Goal: Task Accomplishment & Management: Complete application form

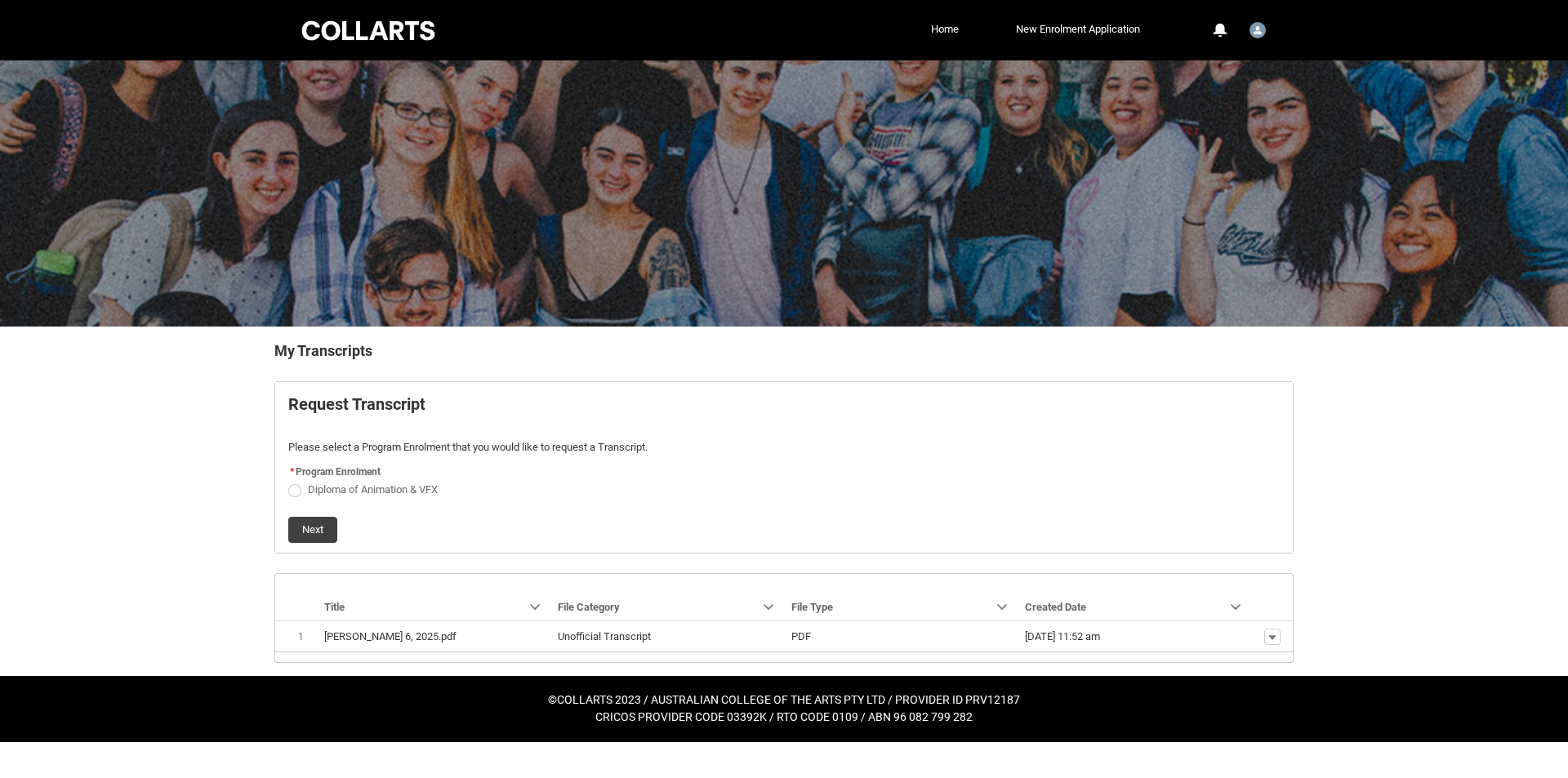
click at [333, 489] on span "Diploma of Animation & VFX" at bounding box center [372, 490] width 130 height 12
click at [288, 481] on input "Diploma of Animation & VFX" at bounding box center [287, 480] width 1 height 1
radio input "true"
click at [317, 529] on button "Next" at bounding box center [313, 530] width 49 height 26
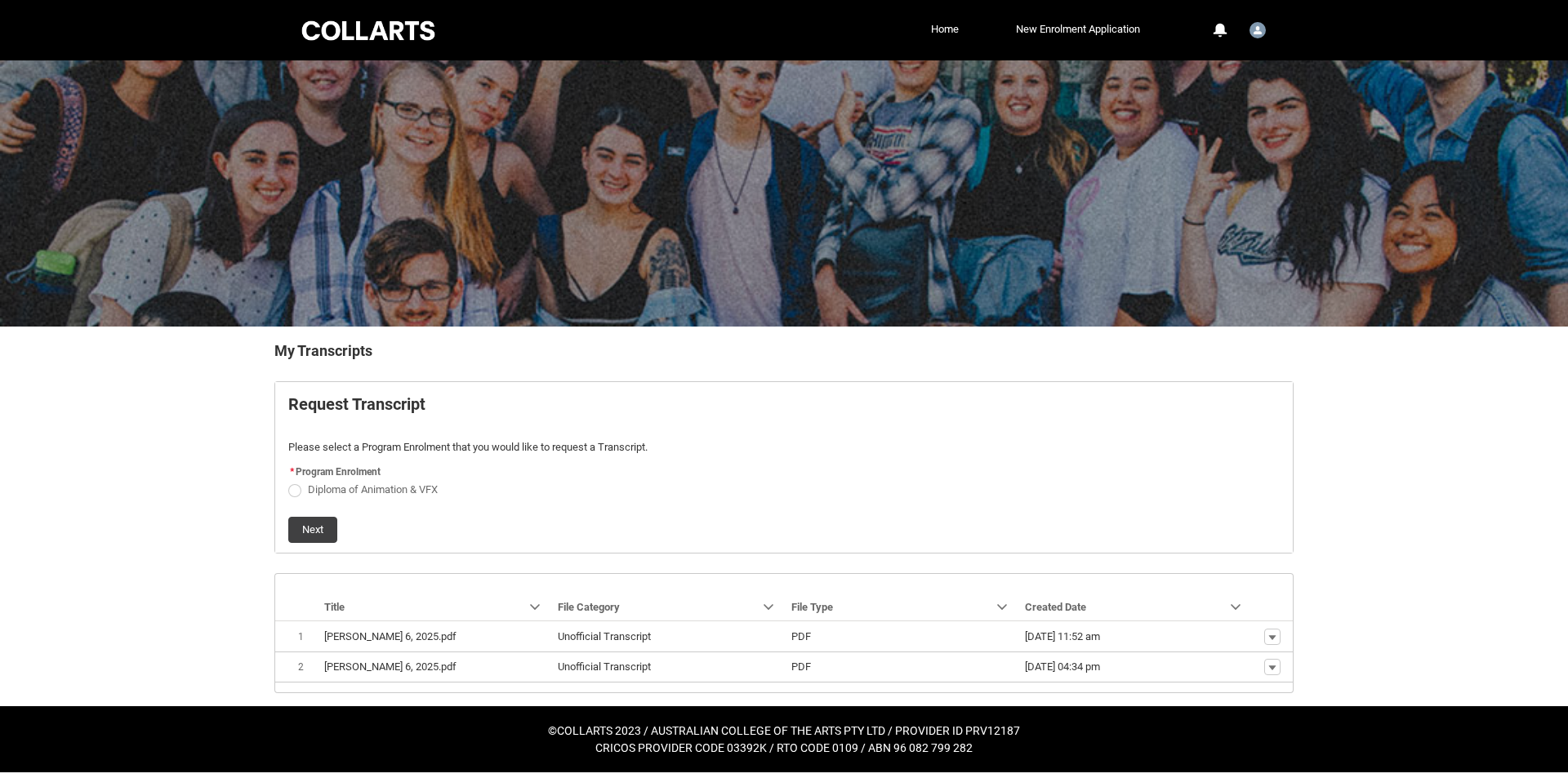
click at [370, 501] on flowruntime-screen-field "* Program Enrolment Diploma of Animation & VFX" at bounding box center [784, 483] width 1011 height 42
click at [363, 490] on span "Diploma of Animation & VFX" at bounding box center [372, 490] width 130 height 12
click at [288, 481] on input "Diploma of Animation & VFX" at bounding box center [287, 480] width 1 height 1
radio input "true"
click at [1264, 641] on button "Show actions" at bounding box center [1272, 637] width 17 height 17
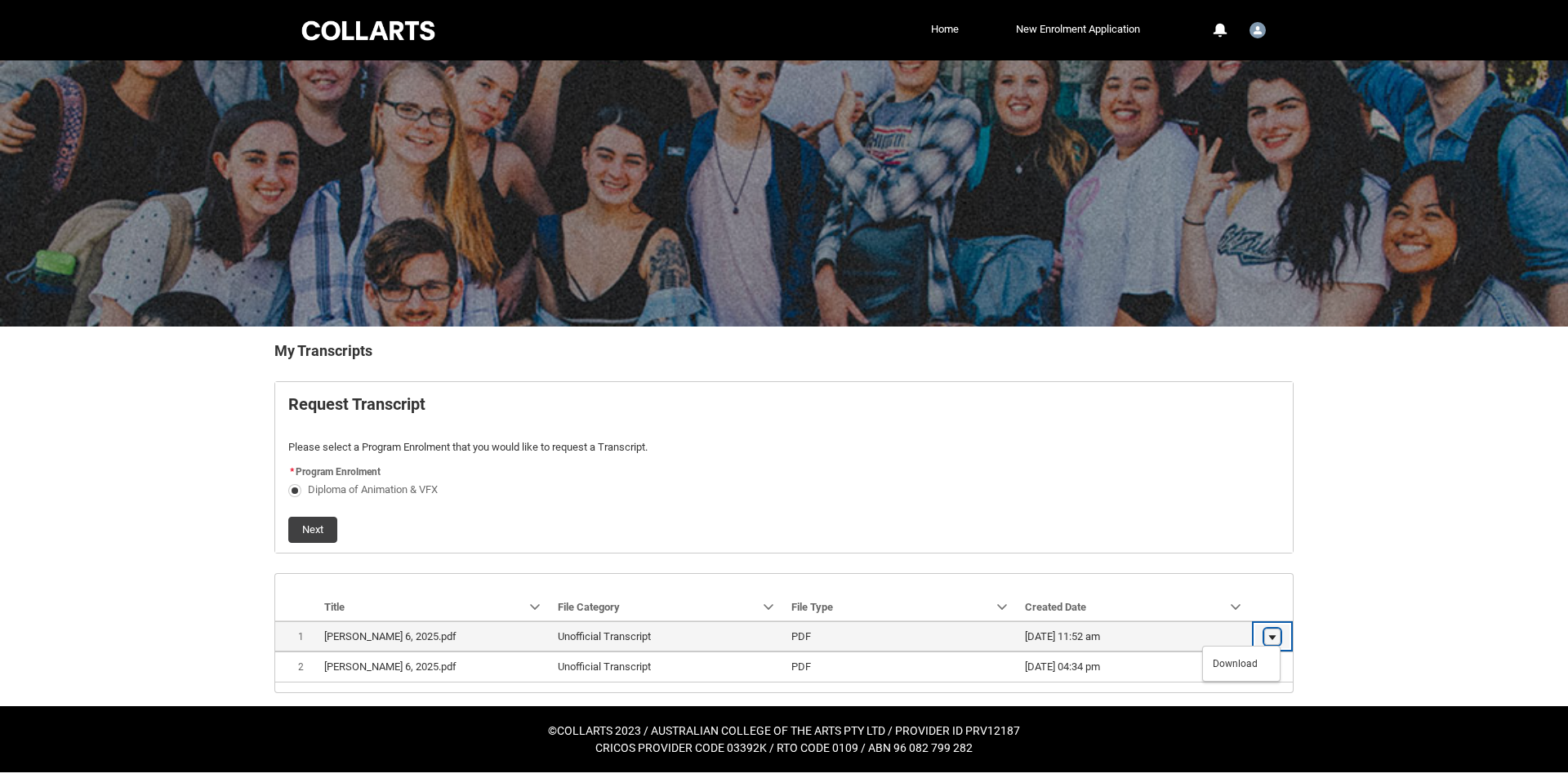
click at [1271, 638] on lightning-primitive-icon "button" at bounding box center [1272, 637] width 10 height 11
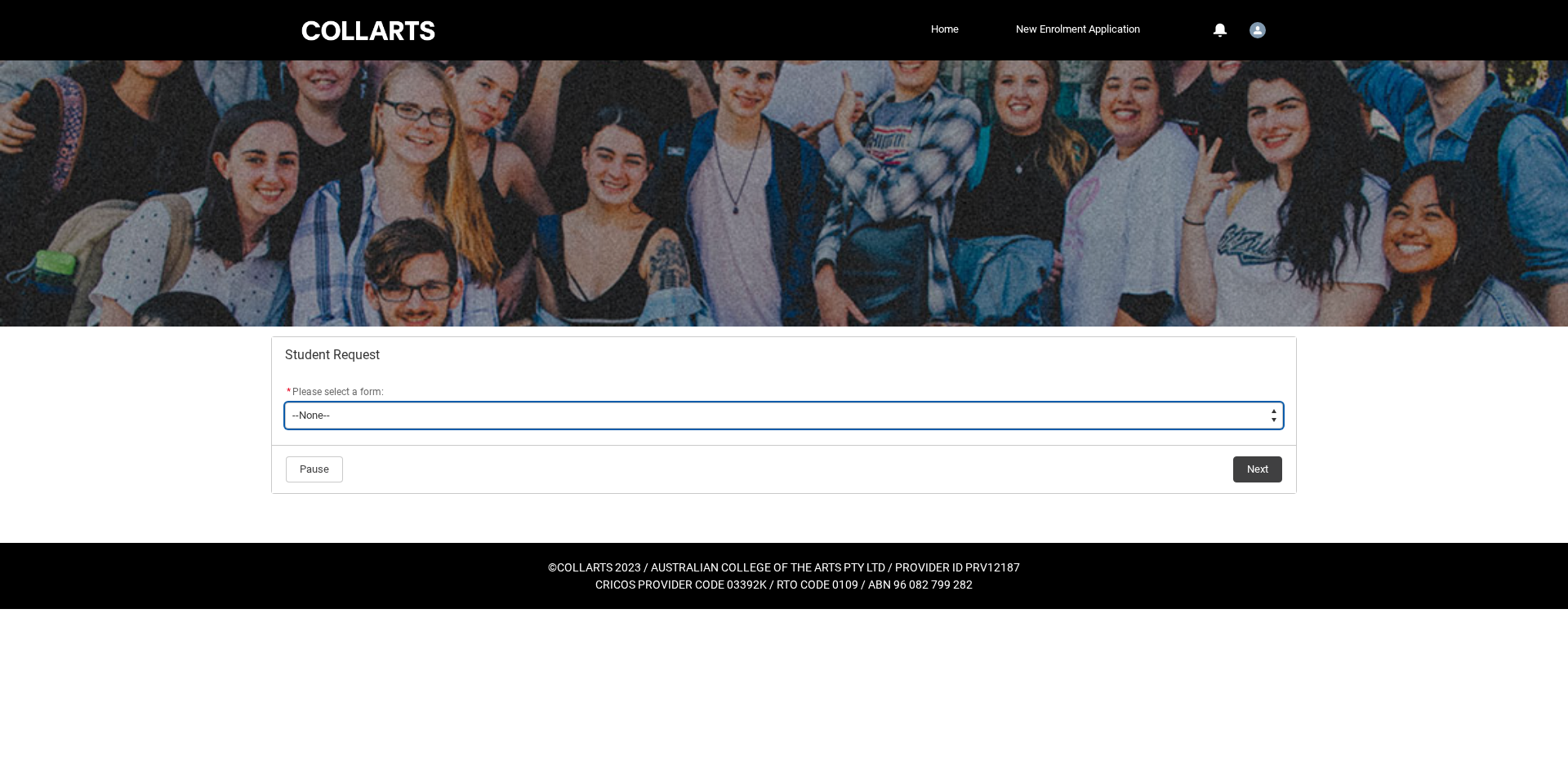
click at [482, 409] on select "--None-- Academic Transcript Application to Appeal Assignment Extension Change …" at bounding box center [783, 415] width 997 height 26
type lightning-select "Academic_Transcript_Choice"
click at [285, 402] on select "--None-- Academic Transcript Application to Appeal Assignment Extension Change …" at bounding box center [783, 415] width 997 height 26
select select "Academic_Transcript_Choice"
click at [479, 421] on select "--None-- Academic Transcript Application to Appeal Assignment Extension Change …" at bounding box center [783, 415] width 997 height 26
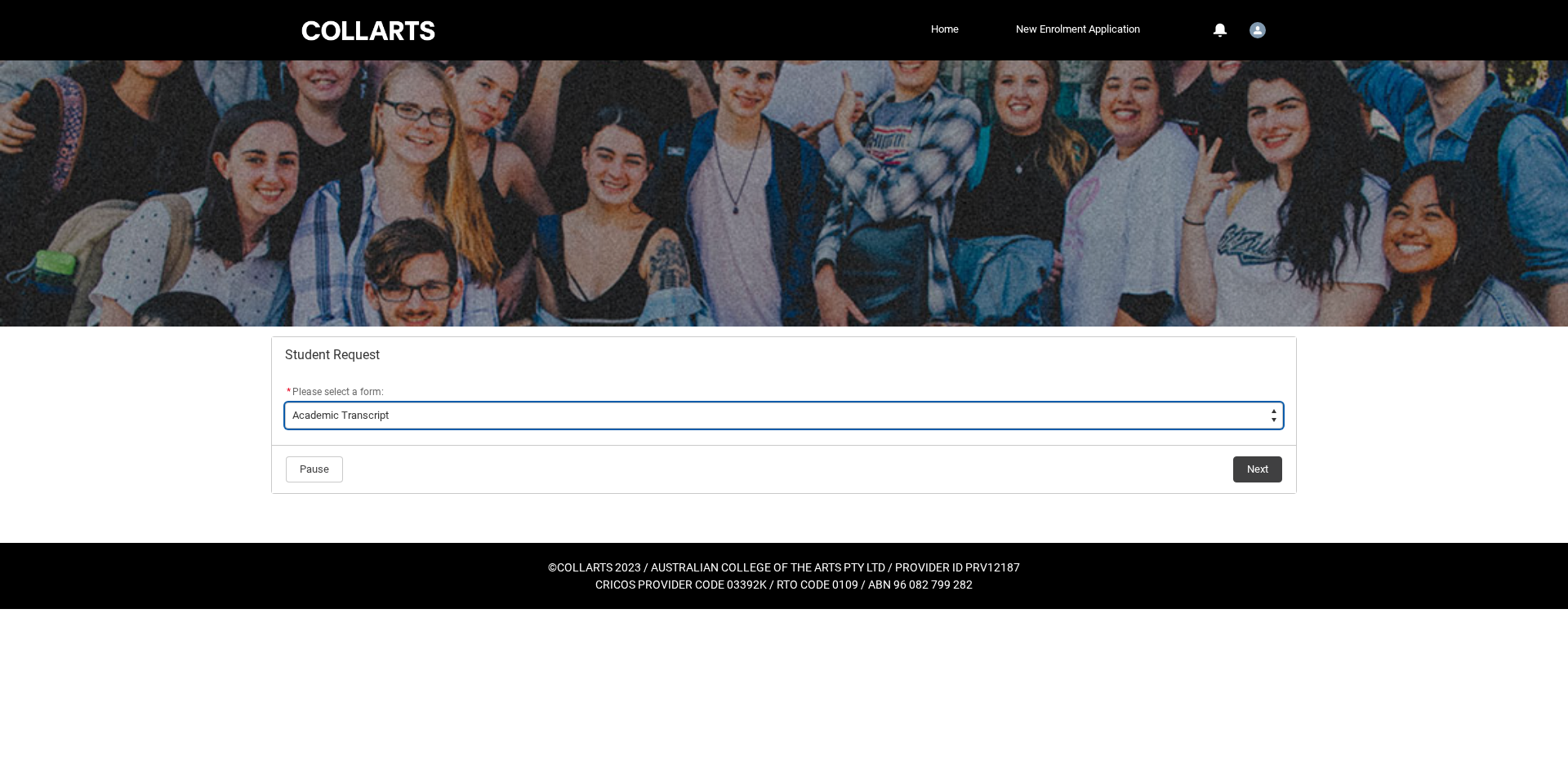
click at [285, 402] on select "--None-- Academic Transcript Application to Appeal Assignment Extension Change …" at bounding box center [783, 415] width 997 height 26
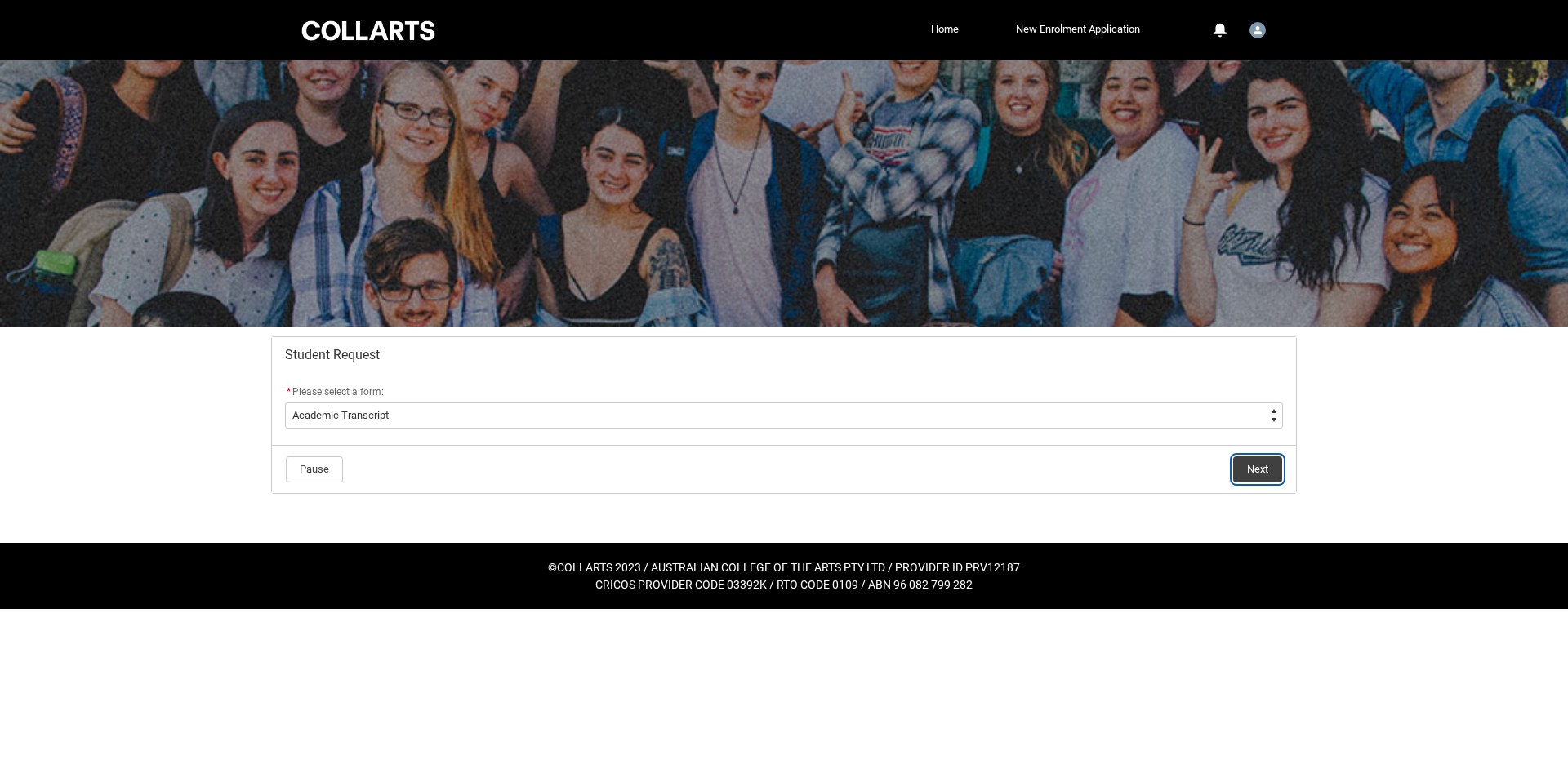
click at [1253, 469] on button "Next" at bounding box center [1258, 470] width 49 height 26
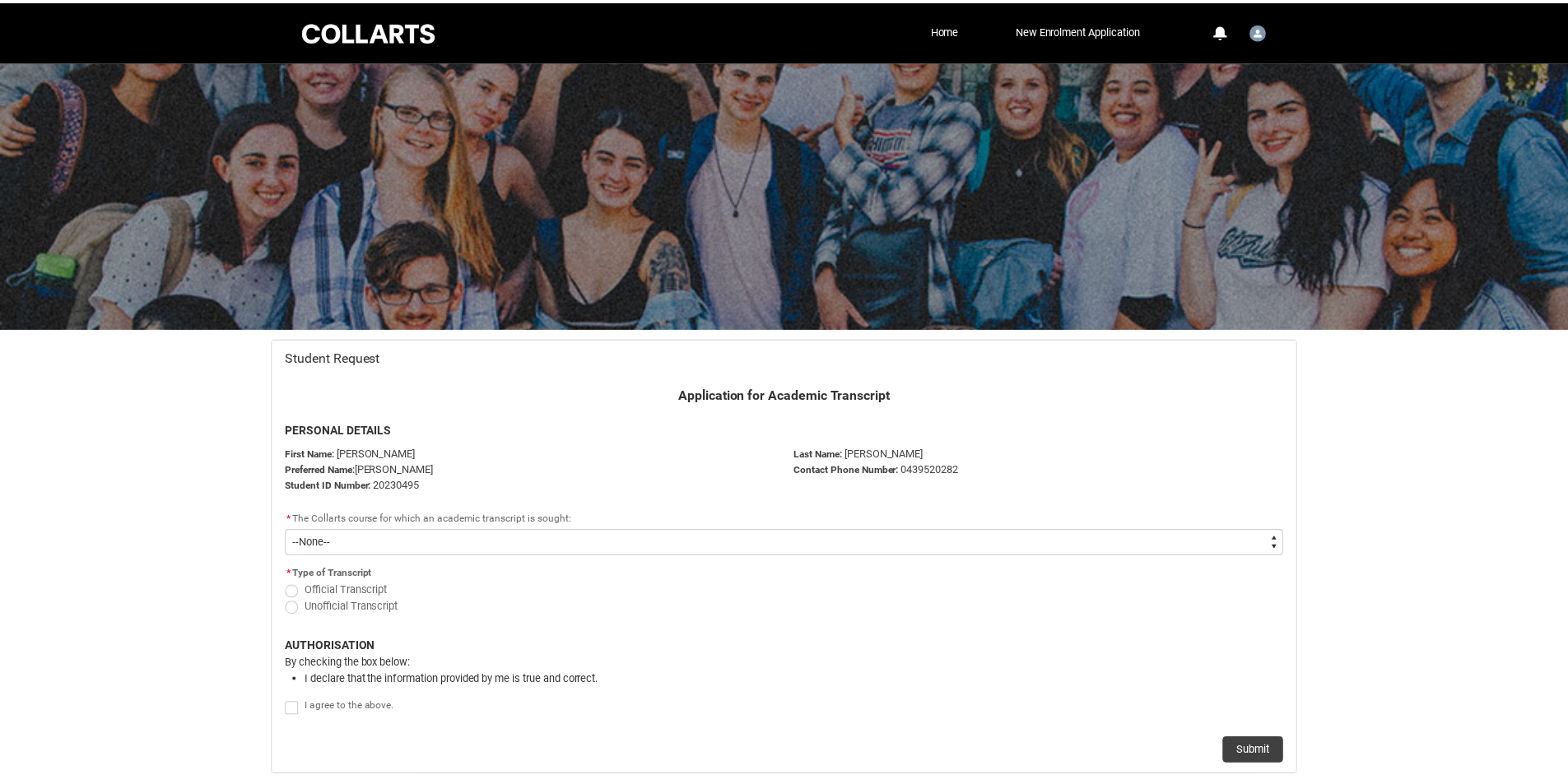
scroll to position [108, 0]
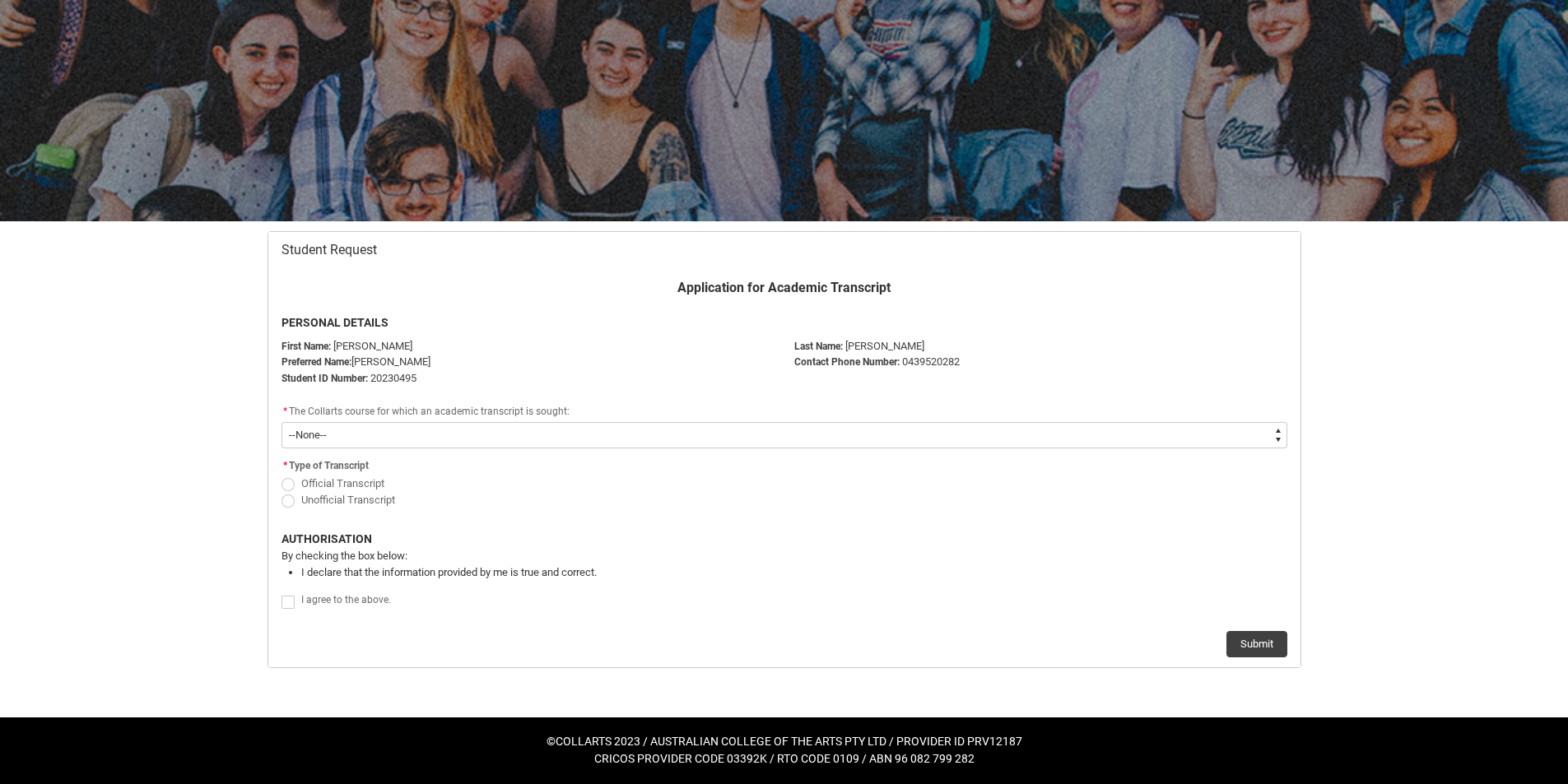
click at [1015, 440] on select "--None--" at bounding box center [784, 436] width 1005 height 27
click at [282, 422] on select "--None--" at bounding box center [784, 436] width 1005 height 27
click at [302, 481] on span "Official Transcript" at bounding box center [343, 484] width 84 height 12
click at [282, 475] on input "Official Transcript" at bounding box center [281, 474] width 1 height 1
radio input "true"
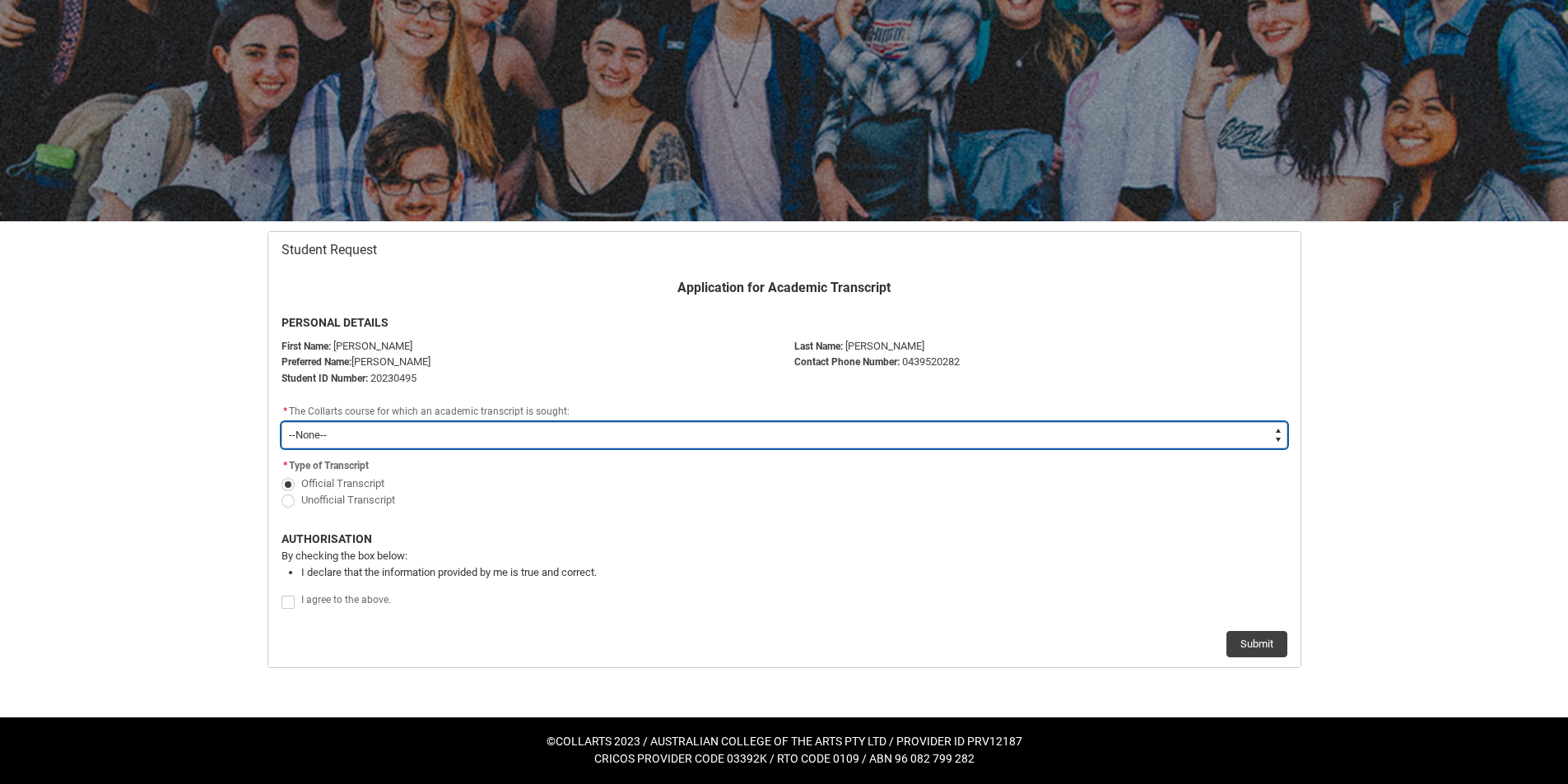
click at [427, 436] on select "--None--" at bounding box center [784, 436] width 1005 height 27
click at [426, 436] on select "--None--" at bounding box center [784, 436] width 1005 height 27
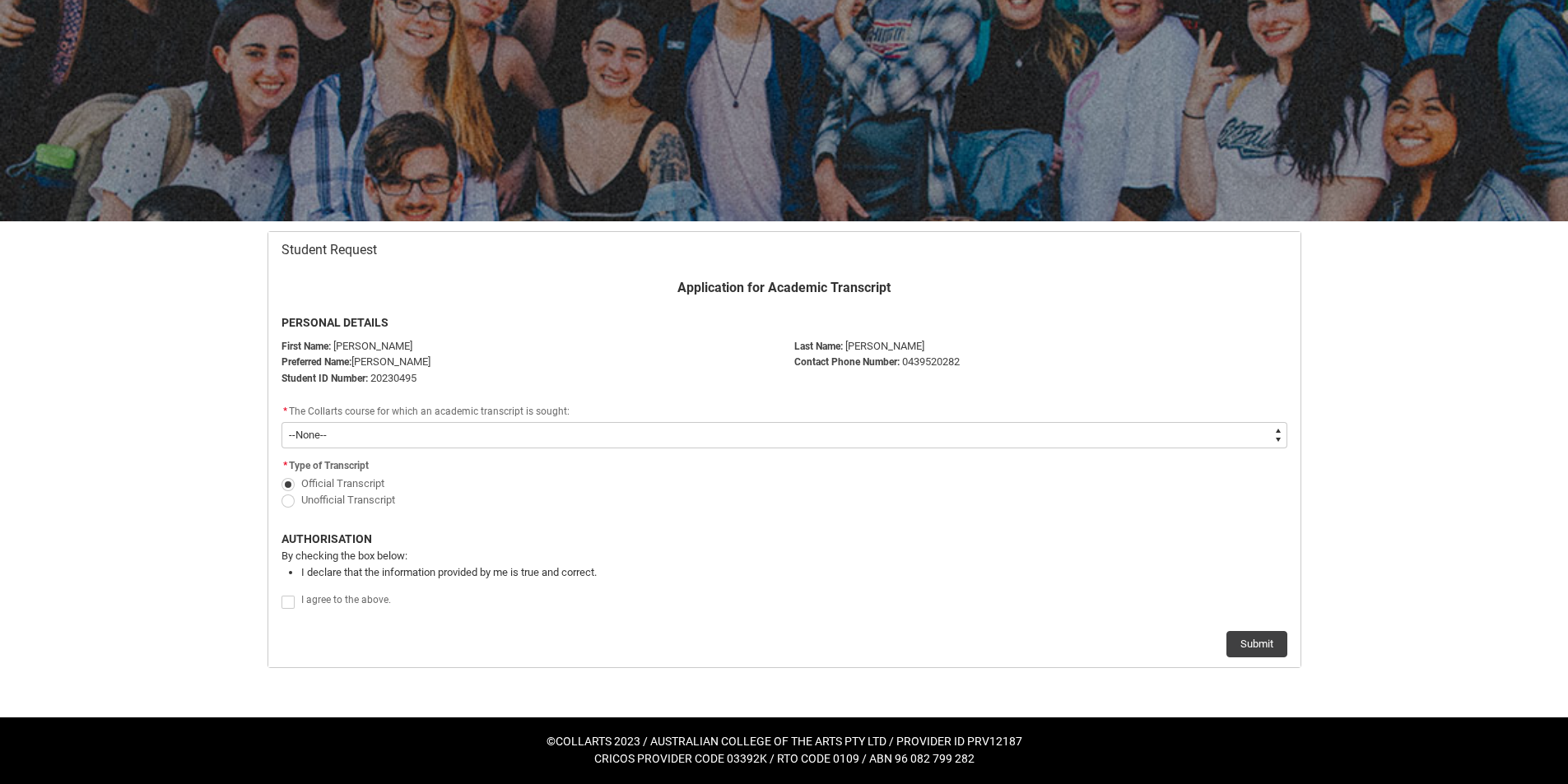
click at [289, 604] on span "Redu_Student_Request flow" at bounding box center [288, 602] width 13 height 13
click at [282, 594] on input "Redu_Student_Request flow" at bounding box center [281, 593] width 1 height 1
type lightning-input "true"
checkbox input "true"
click at [1256, 644] on button "Submit" at bounding box center [1256, 644] width 61 height 27
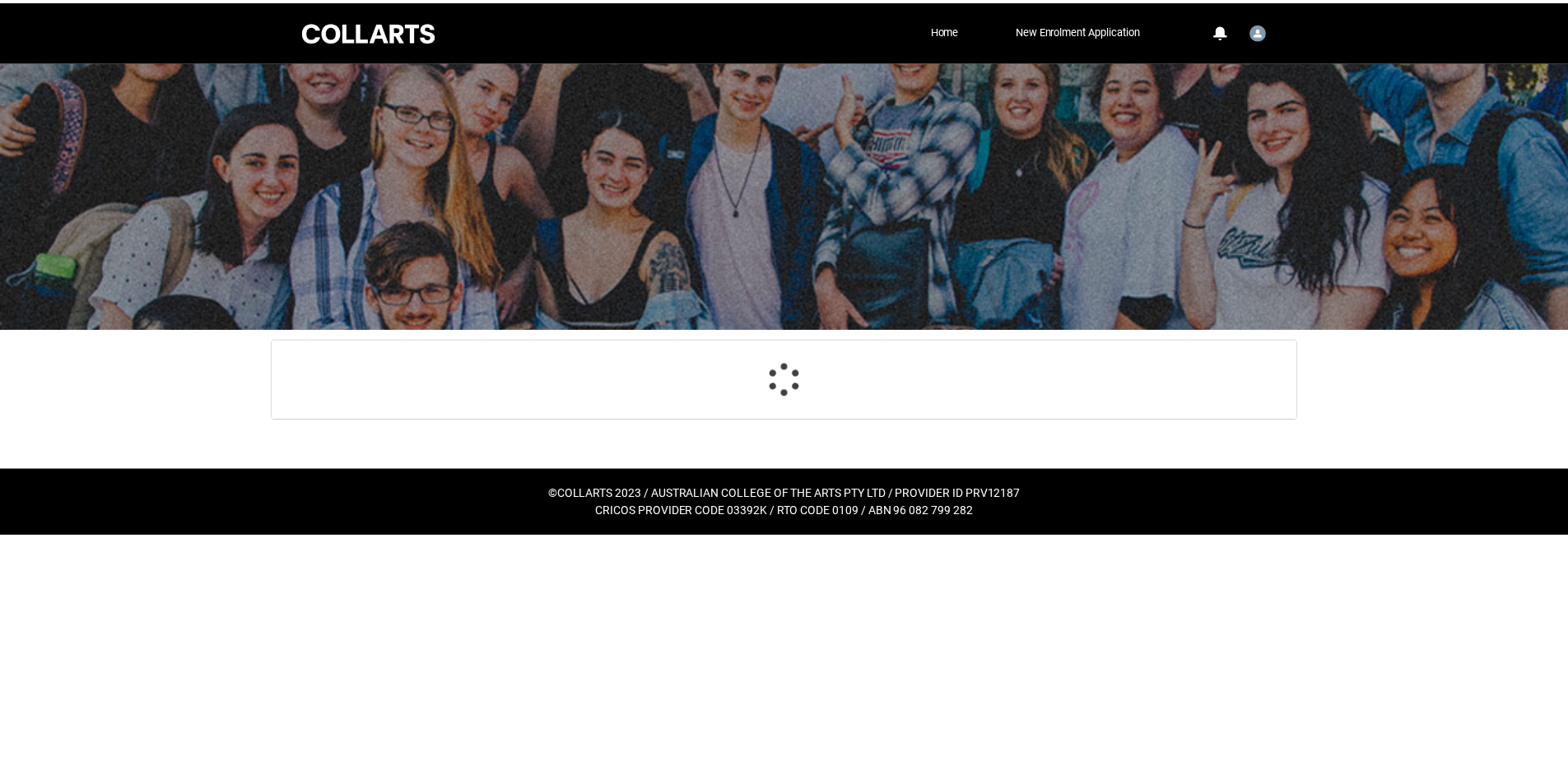
scroll to position [124, 0]
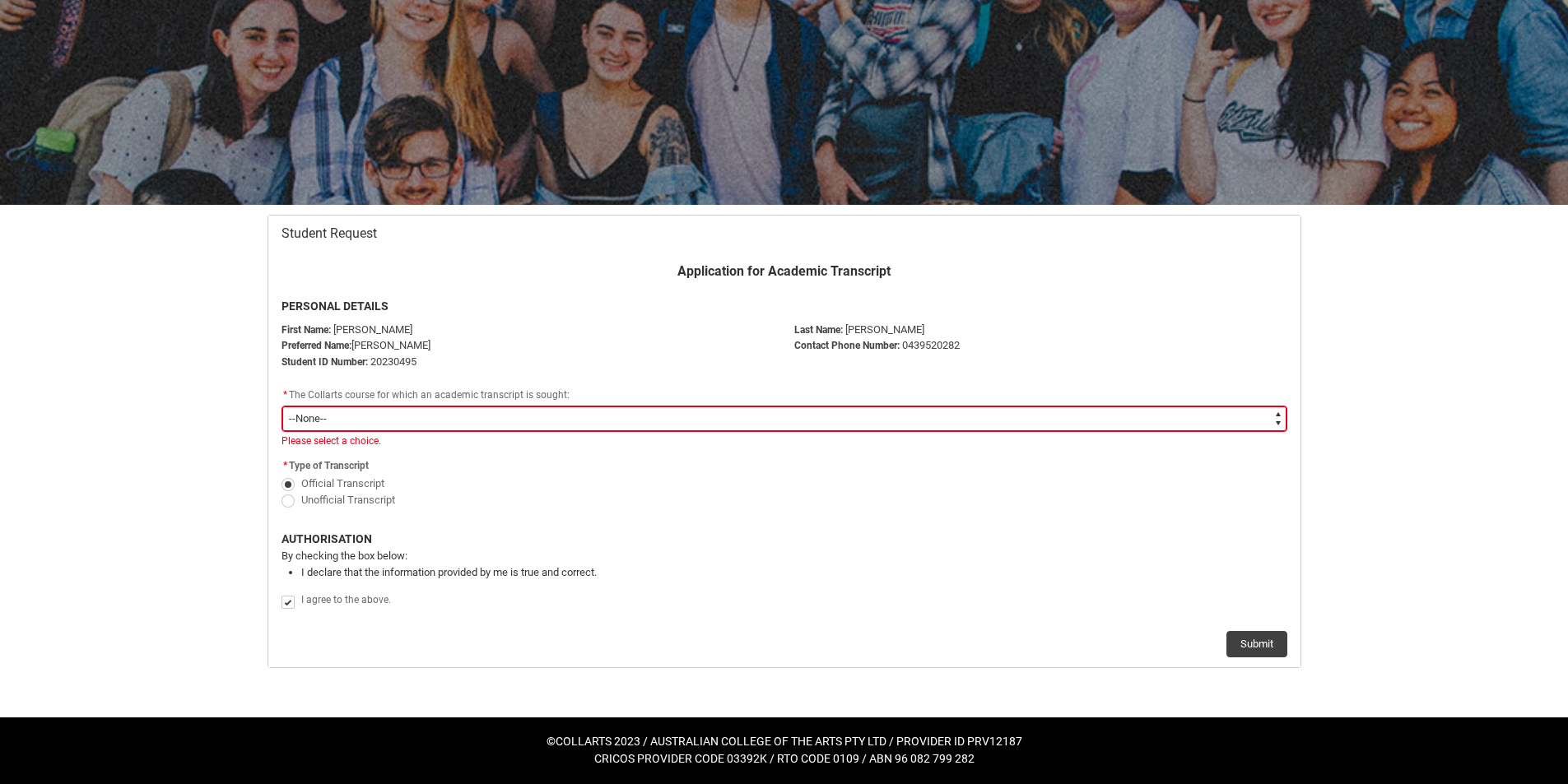
click at [1157, 420] on select "--None--" at bounding box center [784, 419] width 1005 height 27
click at [282, 405] on select "--None--" at bounding box center [784, 419] width 1005 height 27
click at [900, 430] on select "--None--" at bounding box center [784, 419] width 1005 height 27
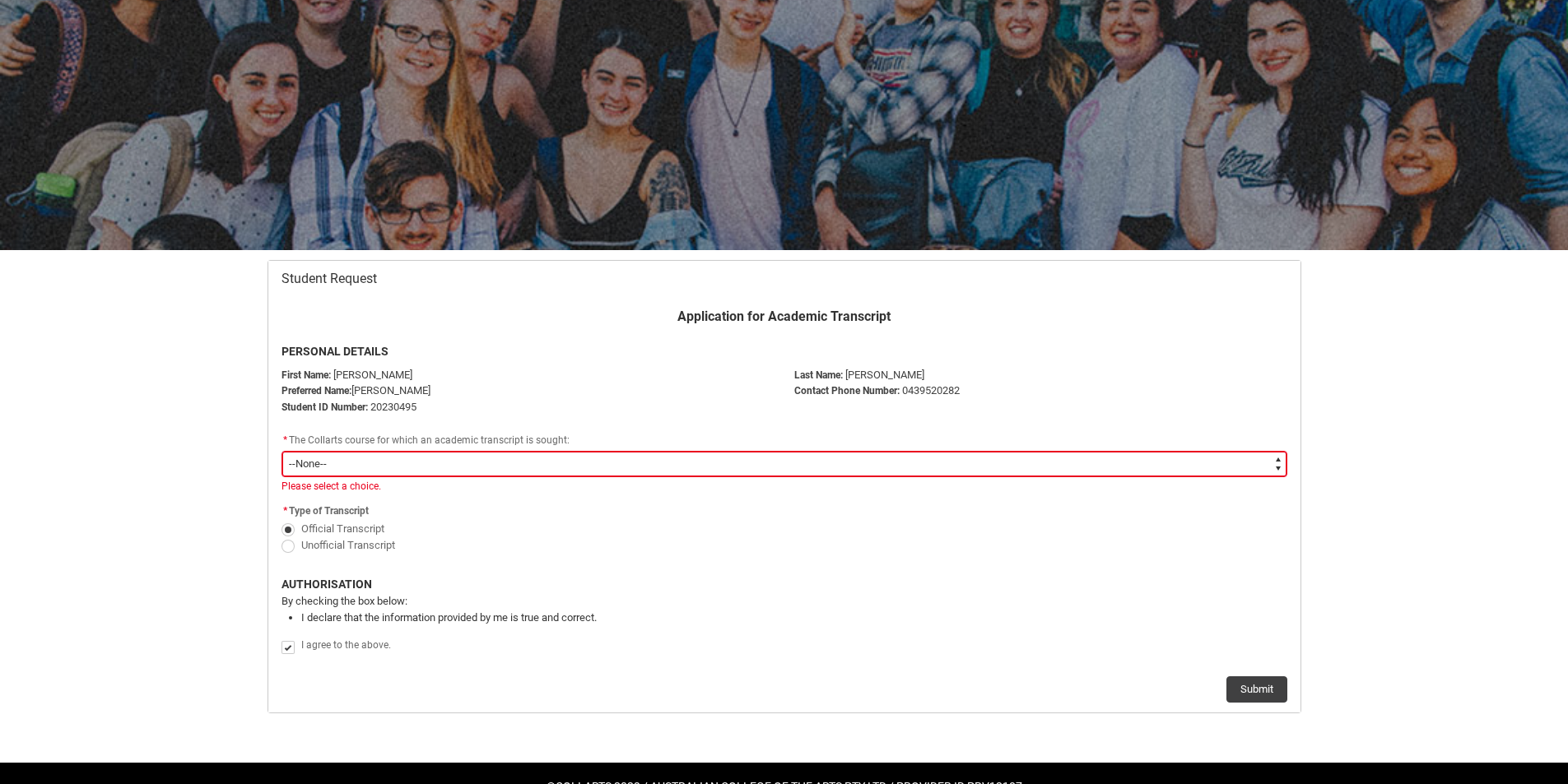
scroll to position [0, 0]
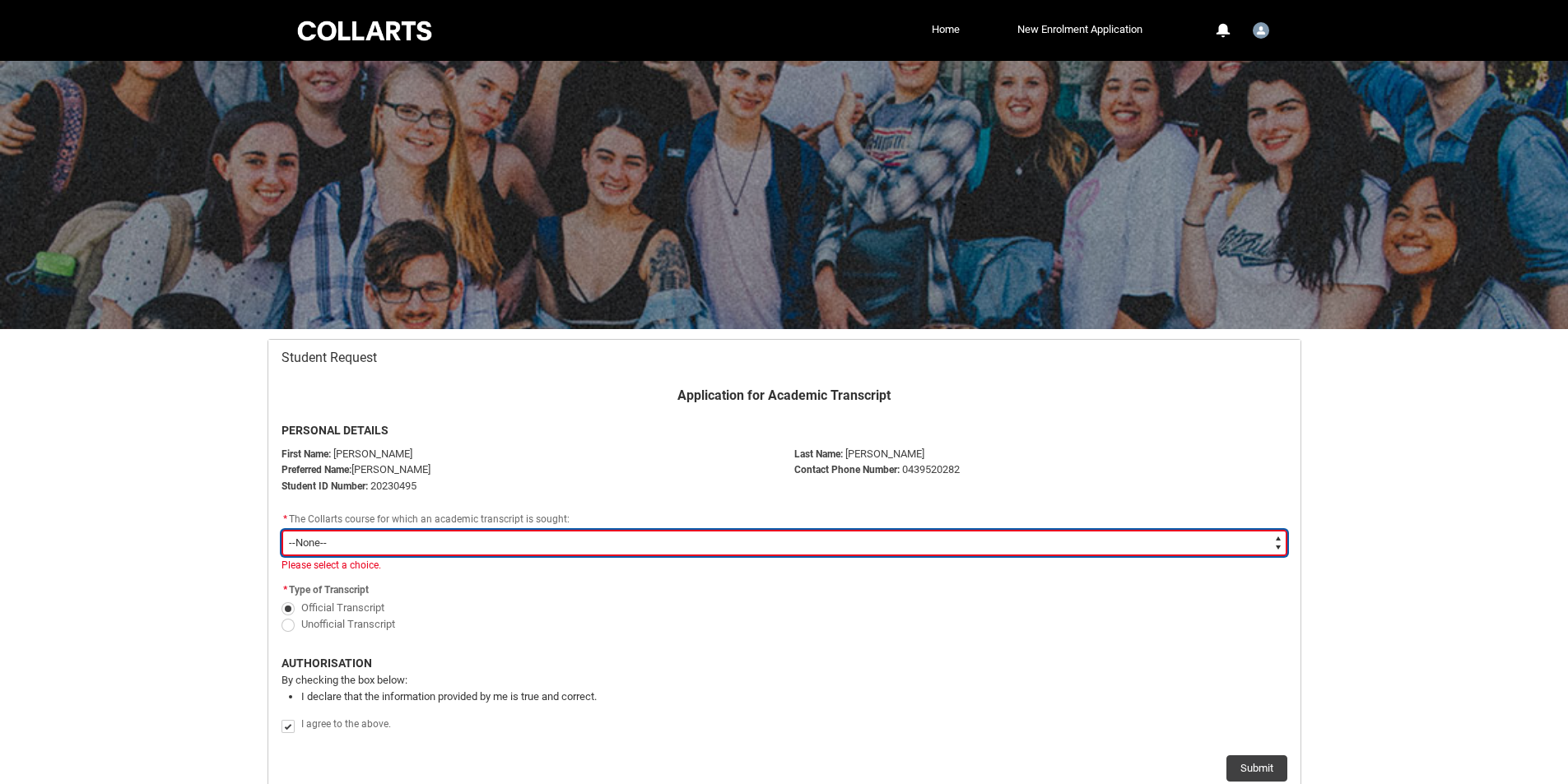
click at [748, 536] on select "--None--" at bounding box center [784, 543] width 1005 height 27
click at [749, 539] on select "--None--" at bounding box center [784, 543] width 1005 height 27
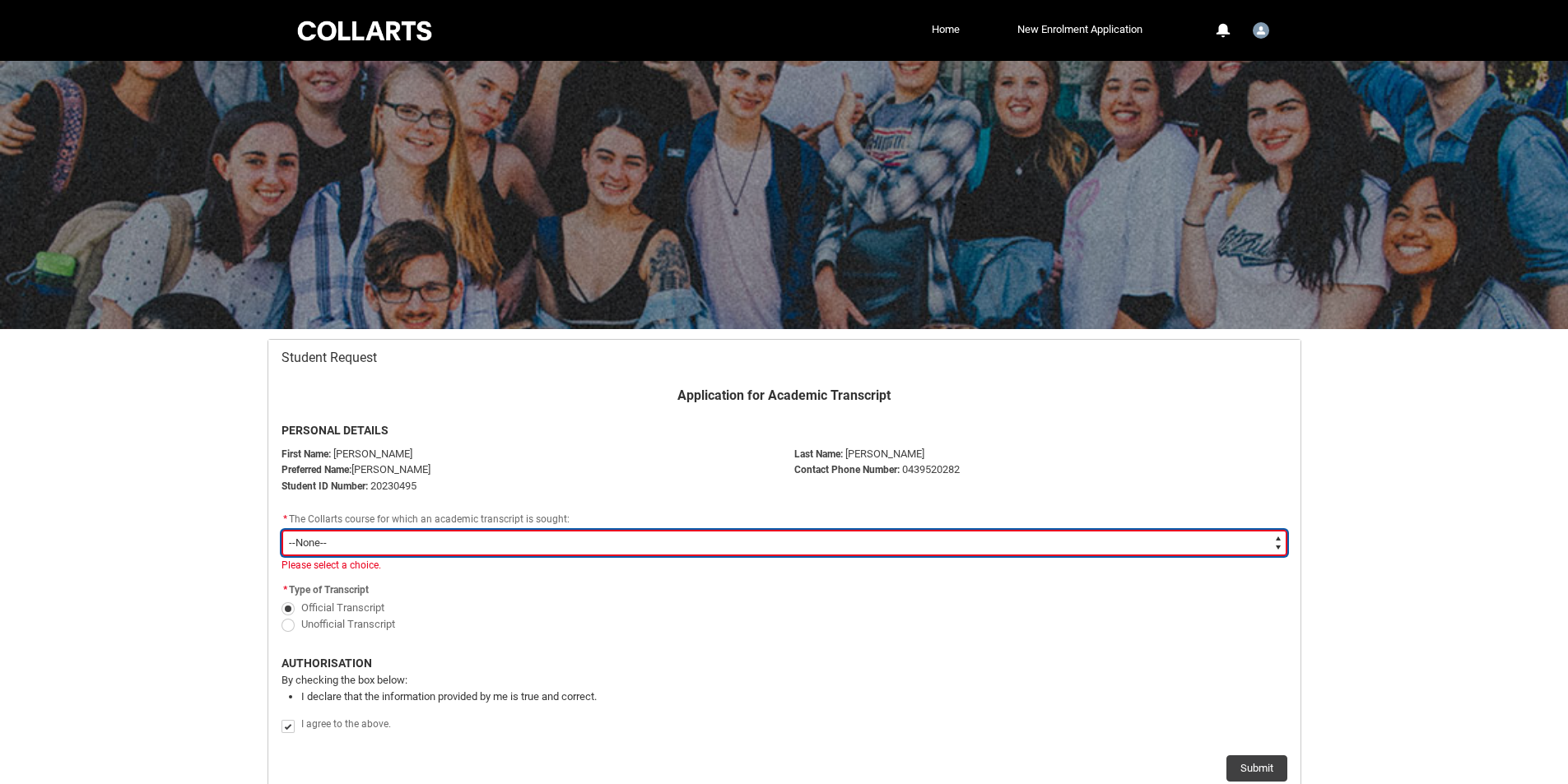
click at [749, 539] on select "--None--" at bounding box center [784, 543] width 1005 height 27
click at [749, 540] on select "--None--" at bounding box center [784, 543] width 1005 height 27
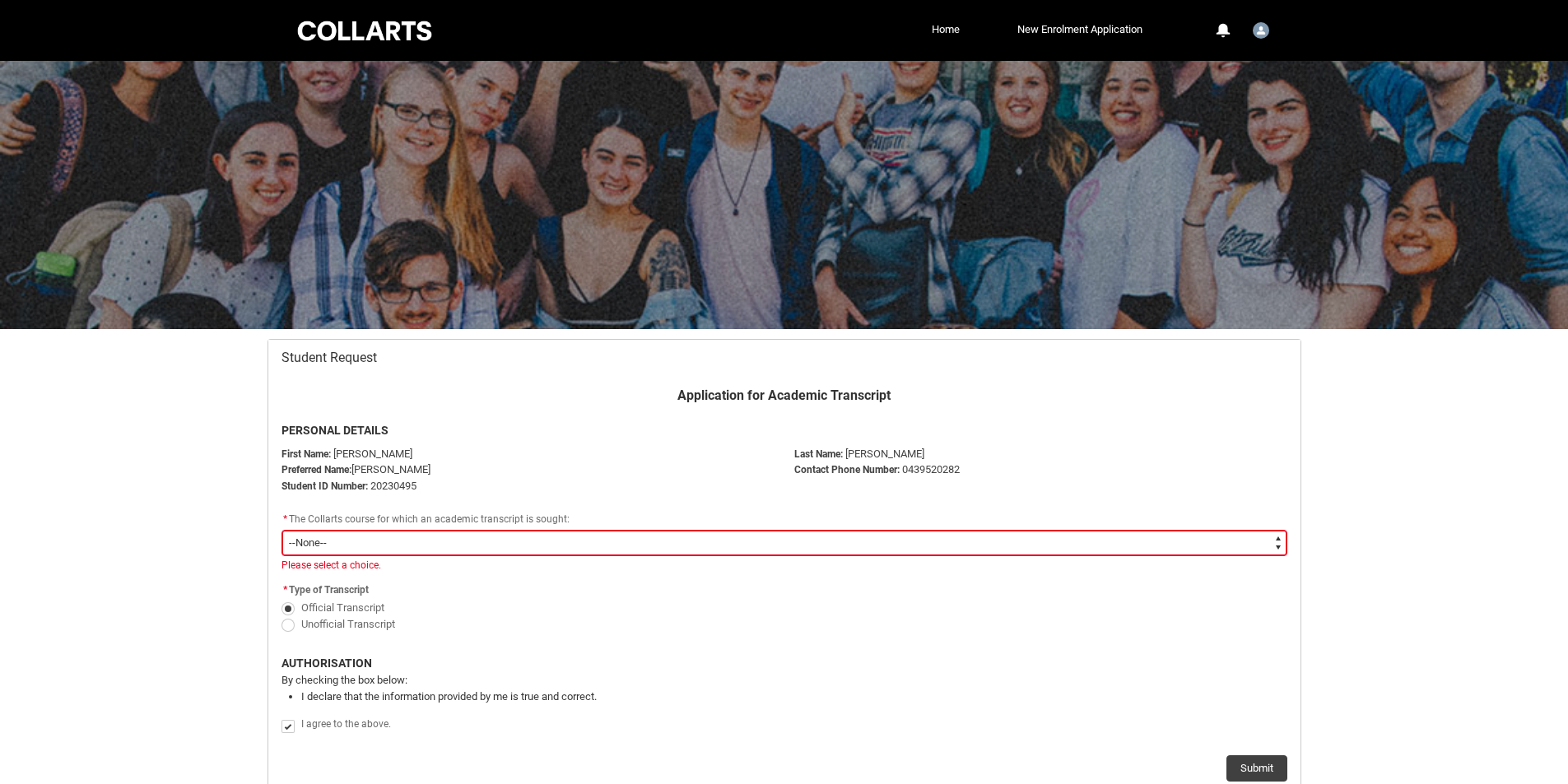
click at [753, 525] on div "* The Collarts course for which an academic transcript is sought:" at bounding box center [784, 520] width 1005 height 20
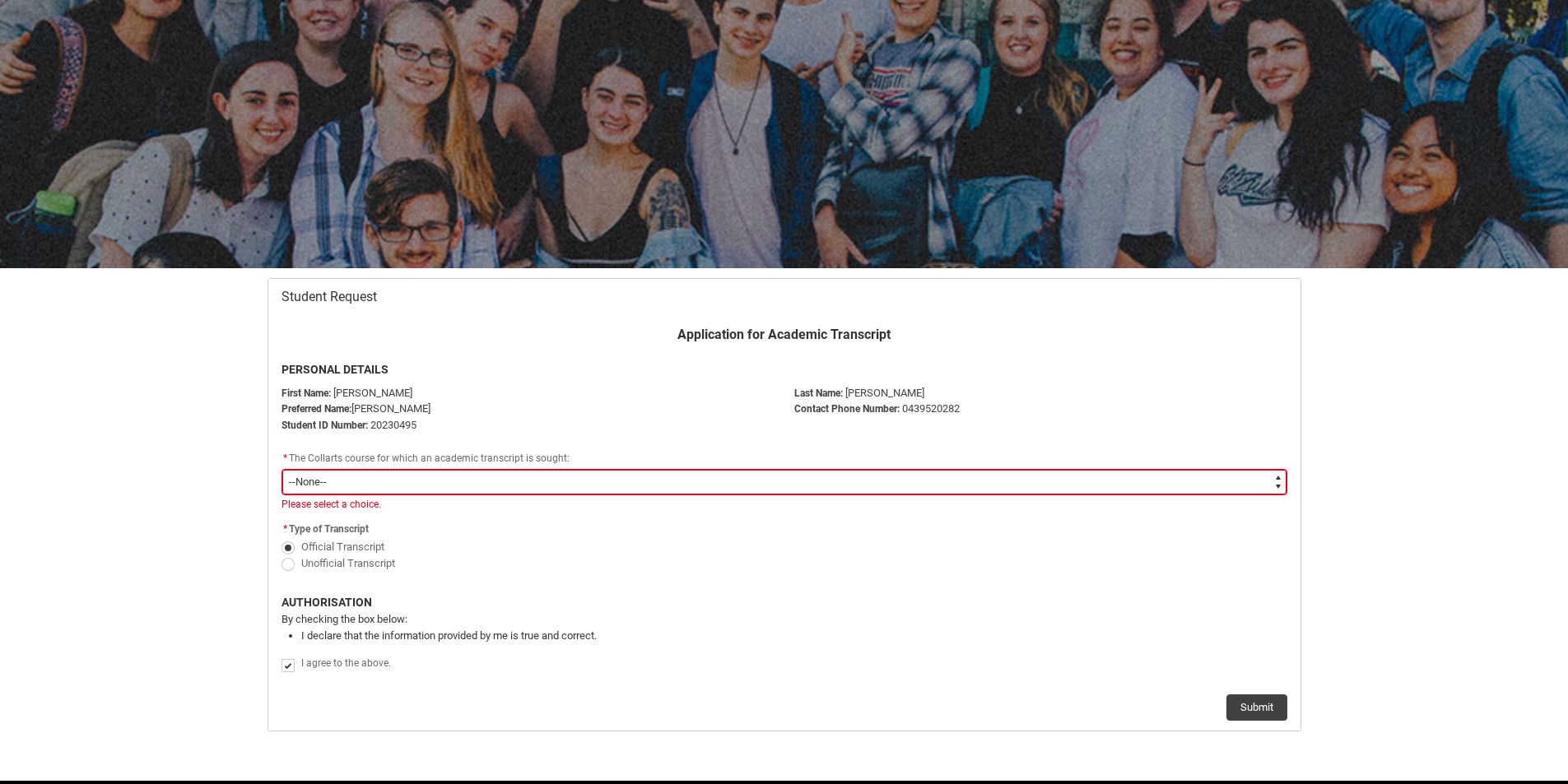
scroll to position [124, 0]
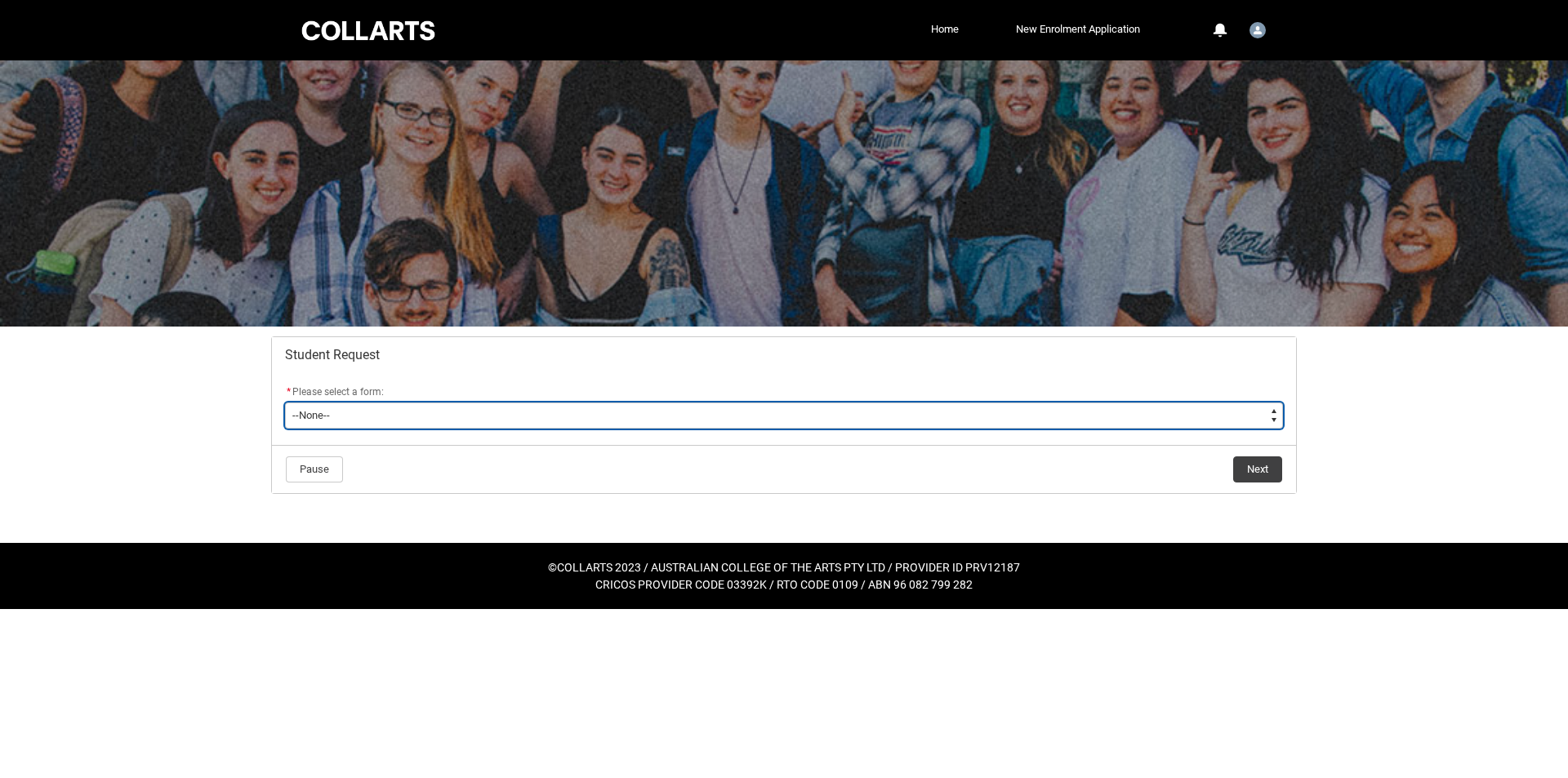
click at [437, 413] on select "--None-- Academic Transcript Application to Appeal Assignment Extension Change …" at bounding box center [783, 415] width 997 height 26
type lightning-select "Withdraw_Cancel_Enrolment_Choice"
click at [285, 402] on select "--None-- Academic Transcript Application to Appeal Assignment Extension Change …" at bounding box center [783, 415] width 997 height 26
select select "Withdraw_Cancel_Enrolment_Choice"
click at [422, 424] on select "--None-- Academic Transcript Application to Appeal Assignment Extension Change …" at bounding box center [783, 415] width 997 height 26
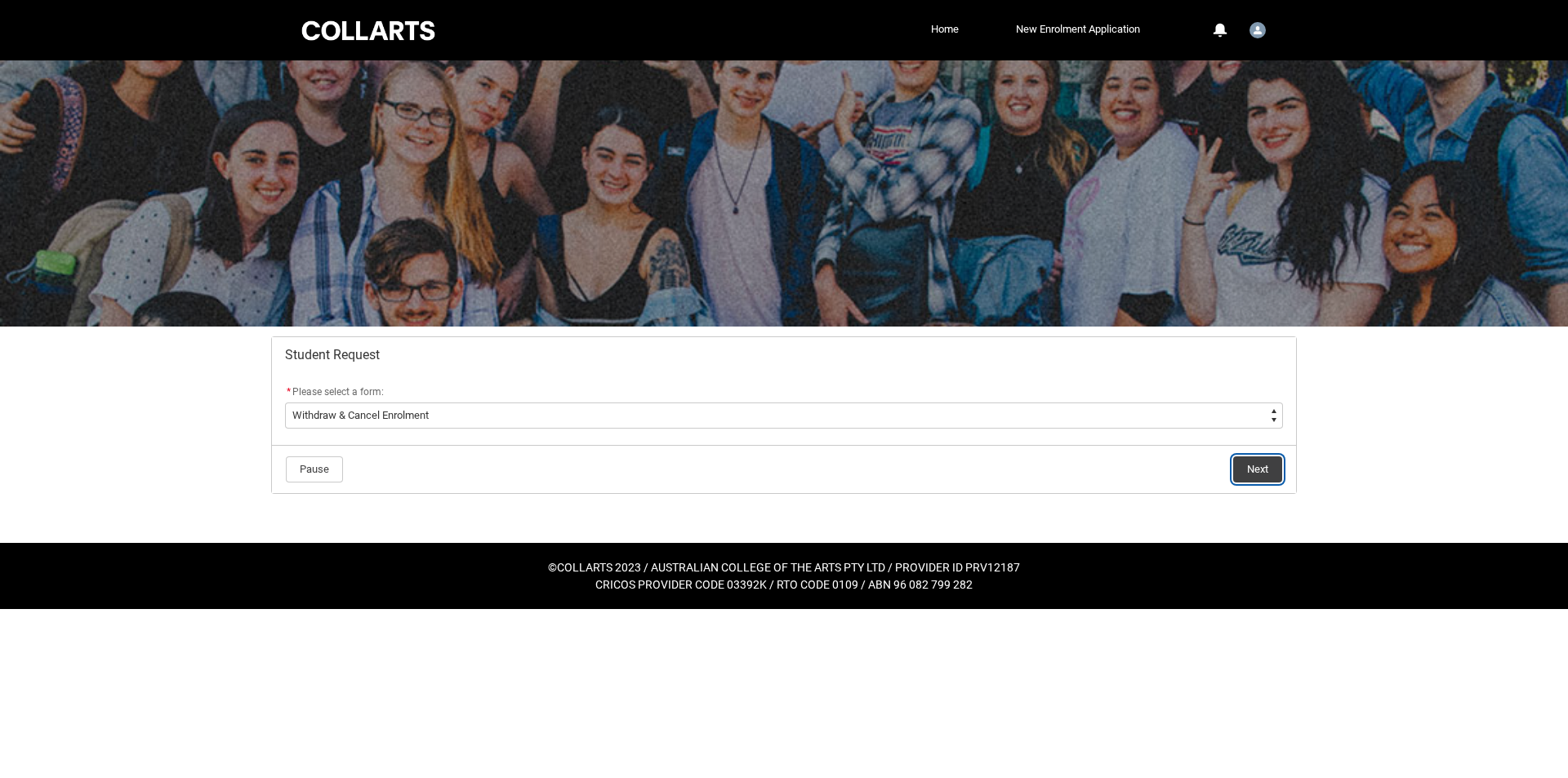
drag, startPoint x: 414, startPoint y: 502, endPoint x: 1269, endPoint y: 476, distance: 855.4
click at [1269, 476] on button "Next" at bounding box center [1258, 470] width 49 height 26
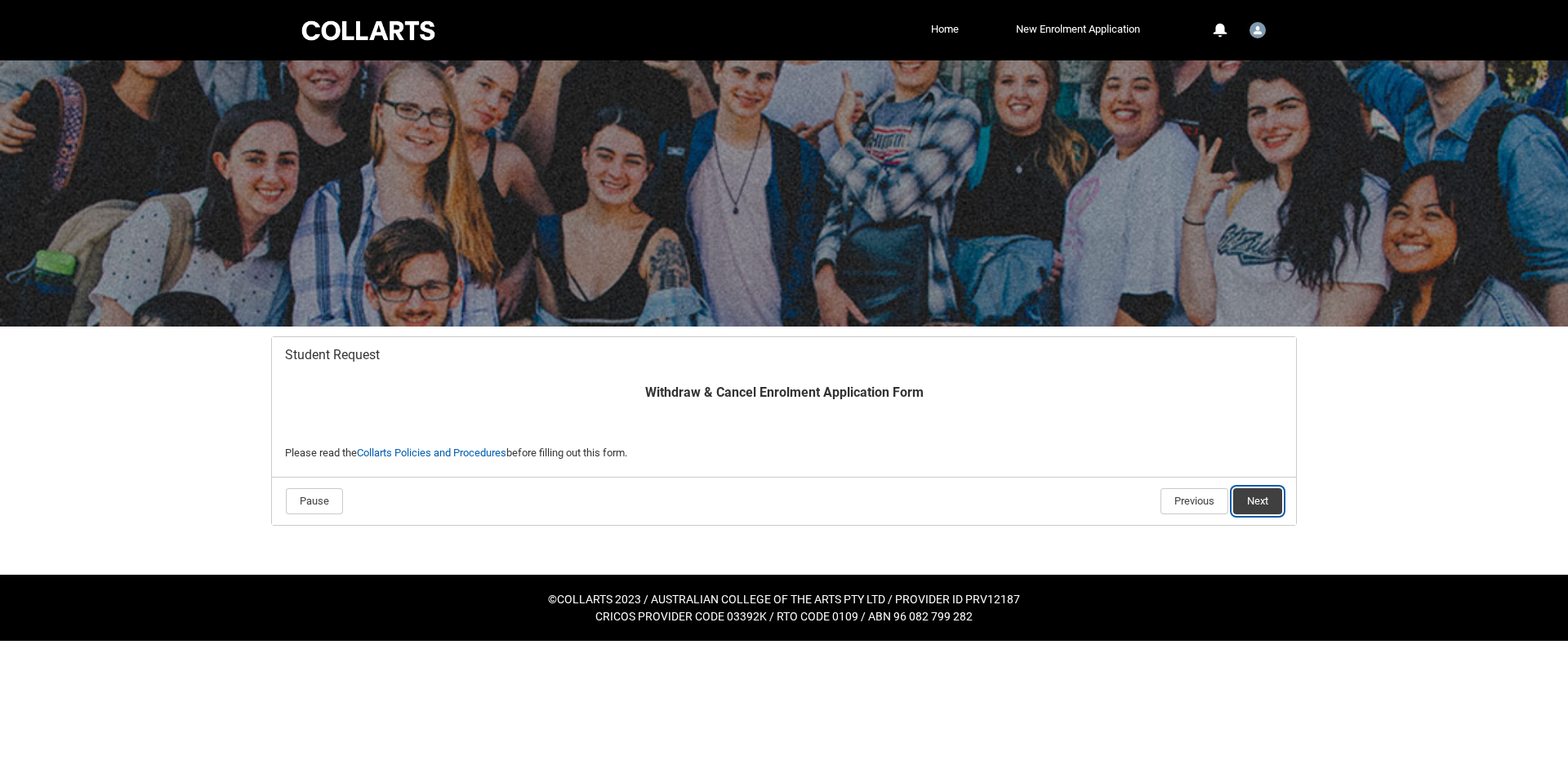
click at [1245, 503] on button "Next" at bounding box center [1258, 502] width 49 height 26
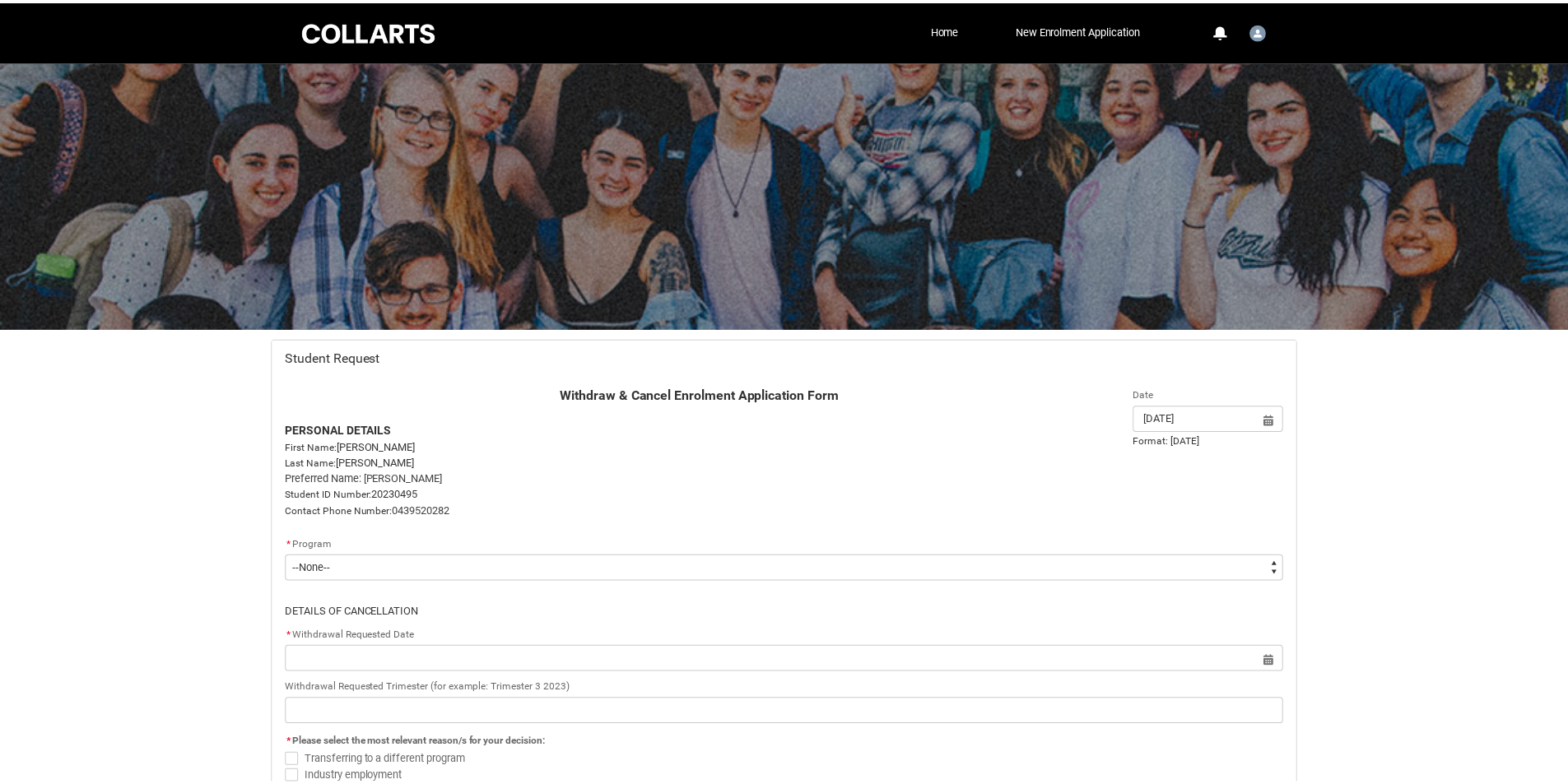
scroll to position [175, 0]
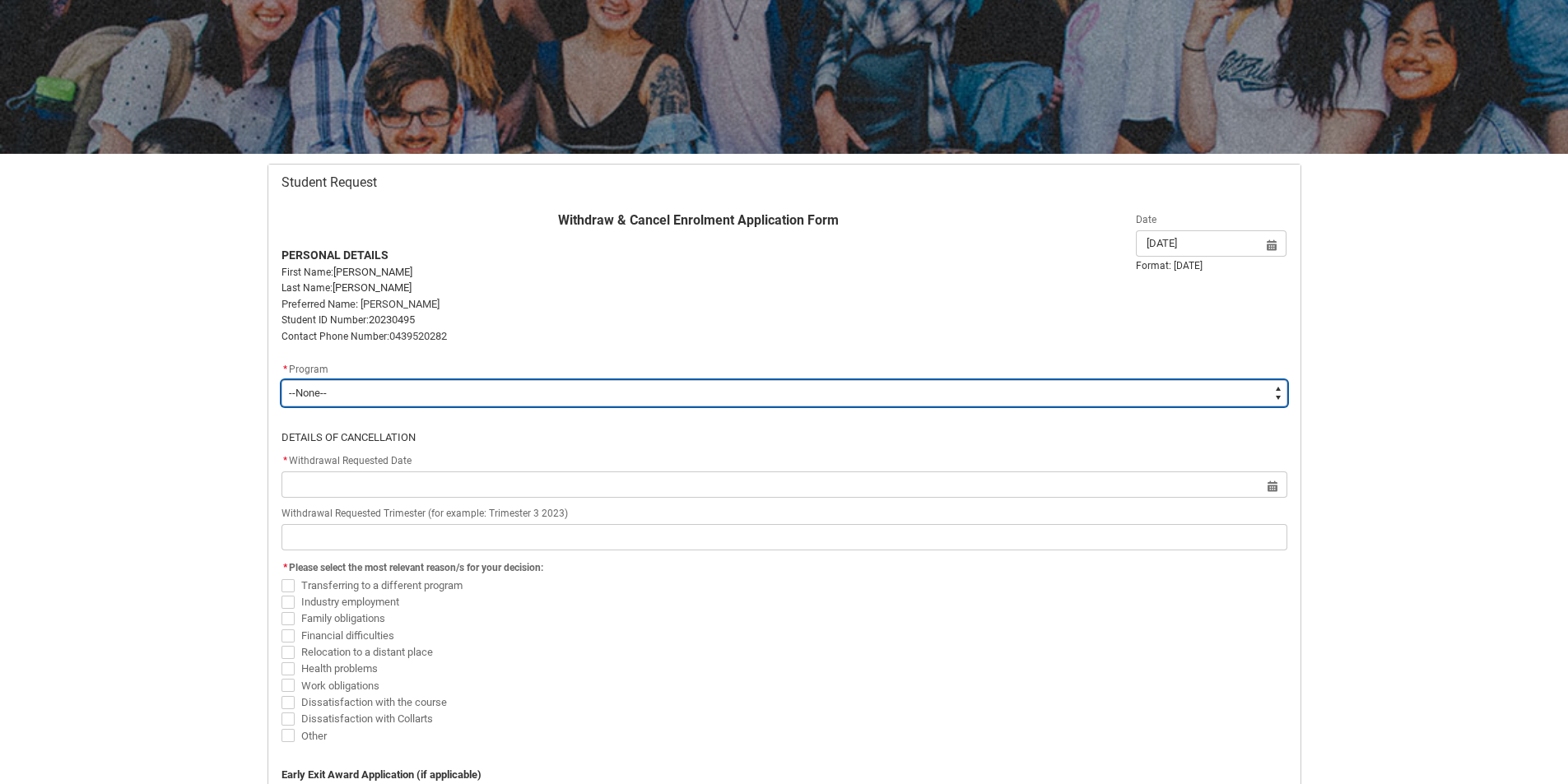
click at [495, 401] on select "--None-- Diploma of Animation & VFX" at bounding box center [784, 394] width 1005 height 27
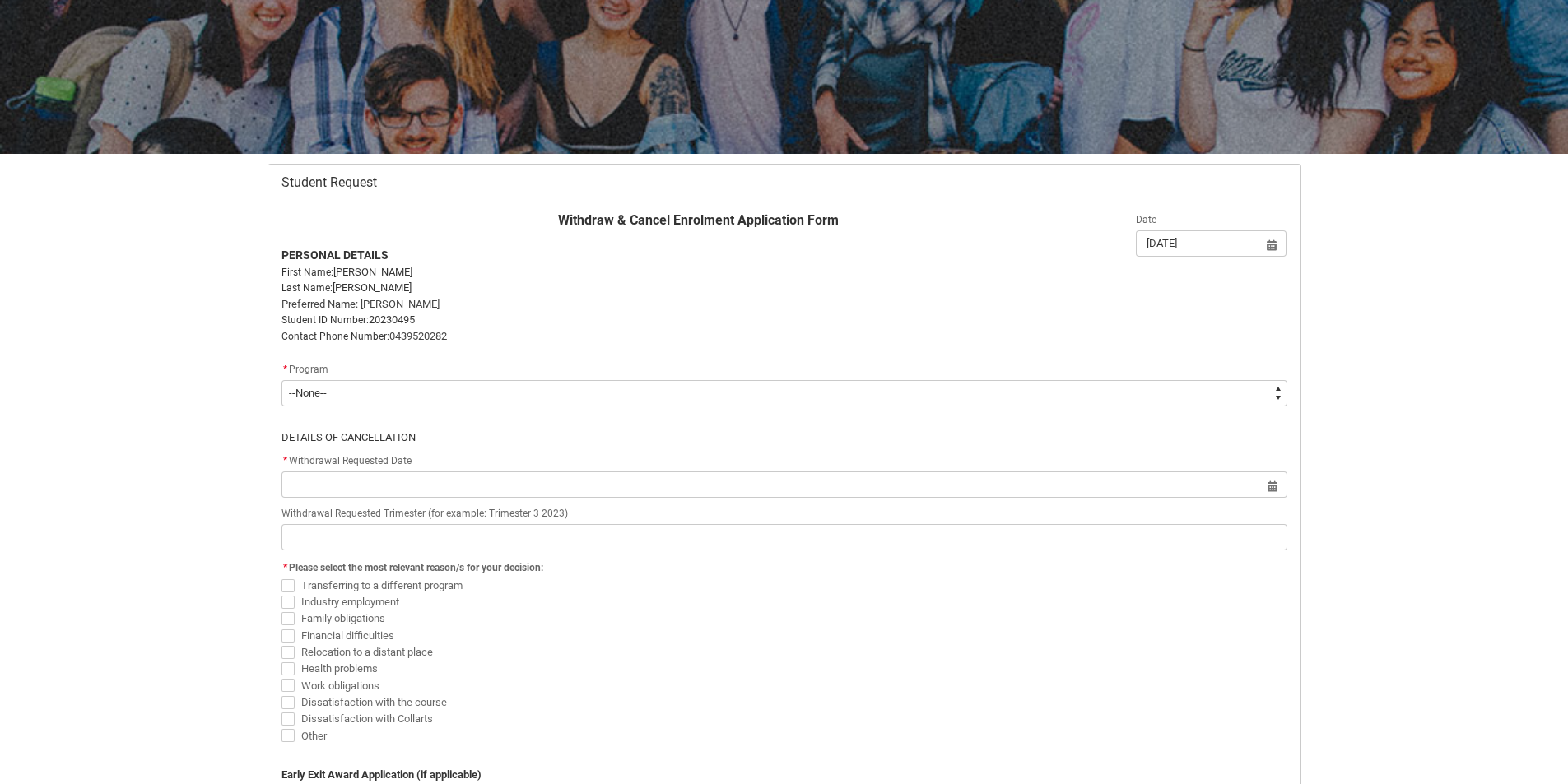
click at [496, 450] on flowruntime-screen-field "DETAILS OF CANCELLATION" at bounding box center [785, 433] width 1026 height 39
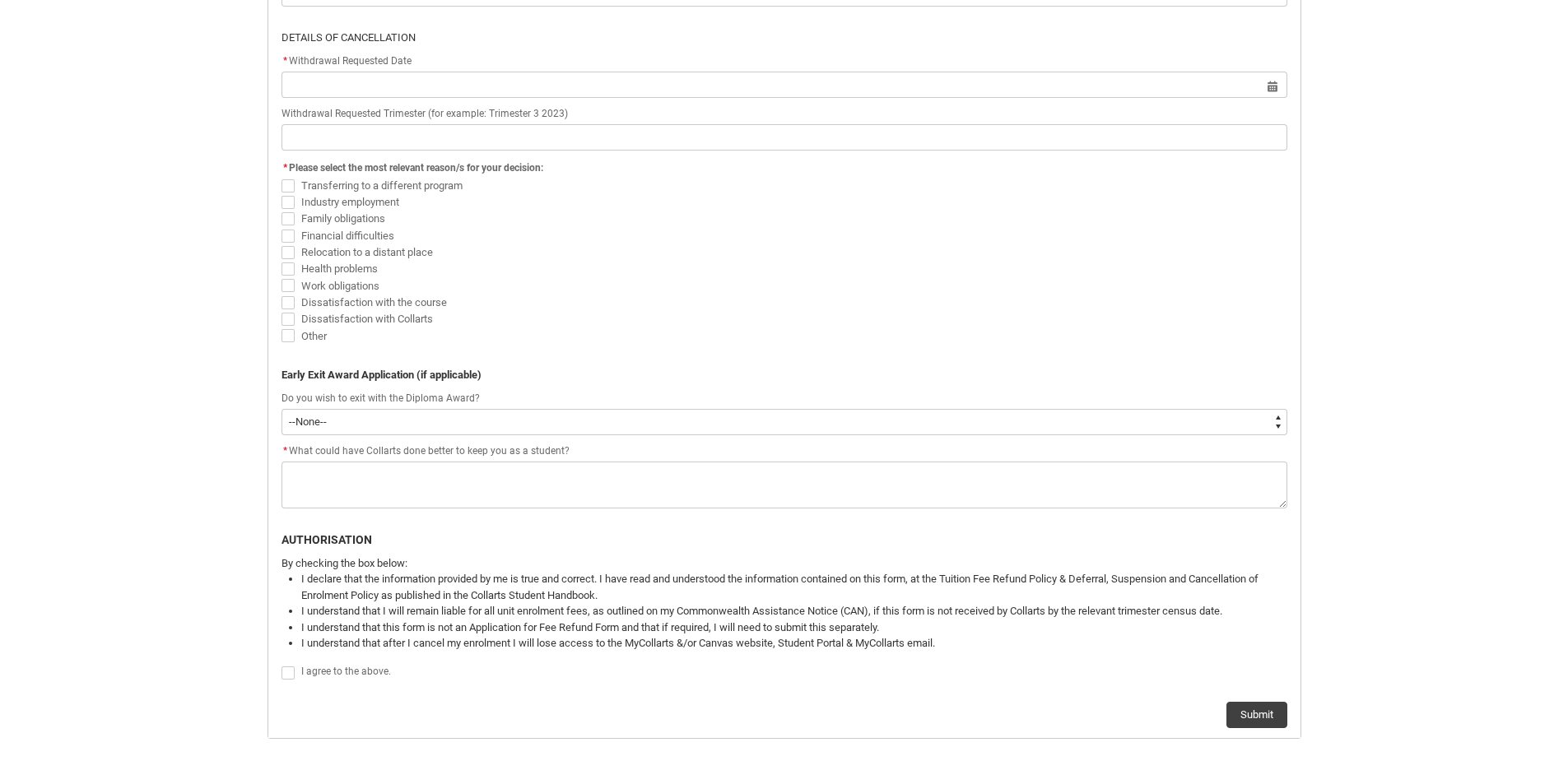
scroll to position [587, 0]
